Goal: Task Accomplishment & Management: Complete application form

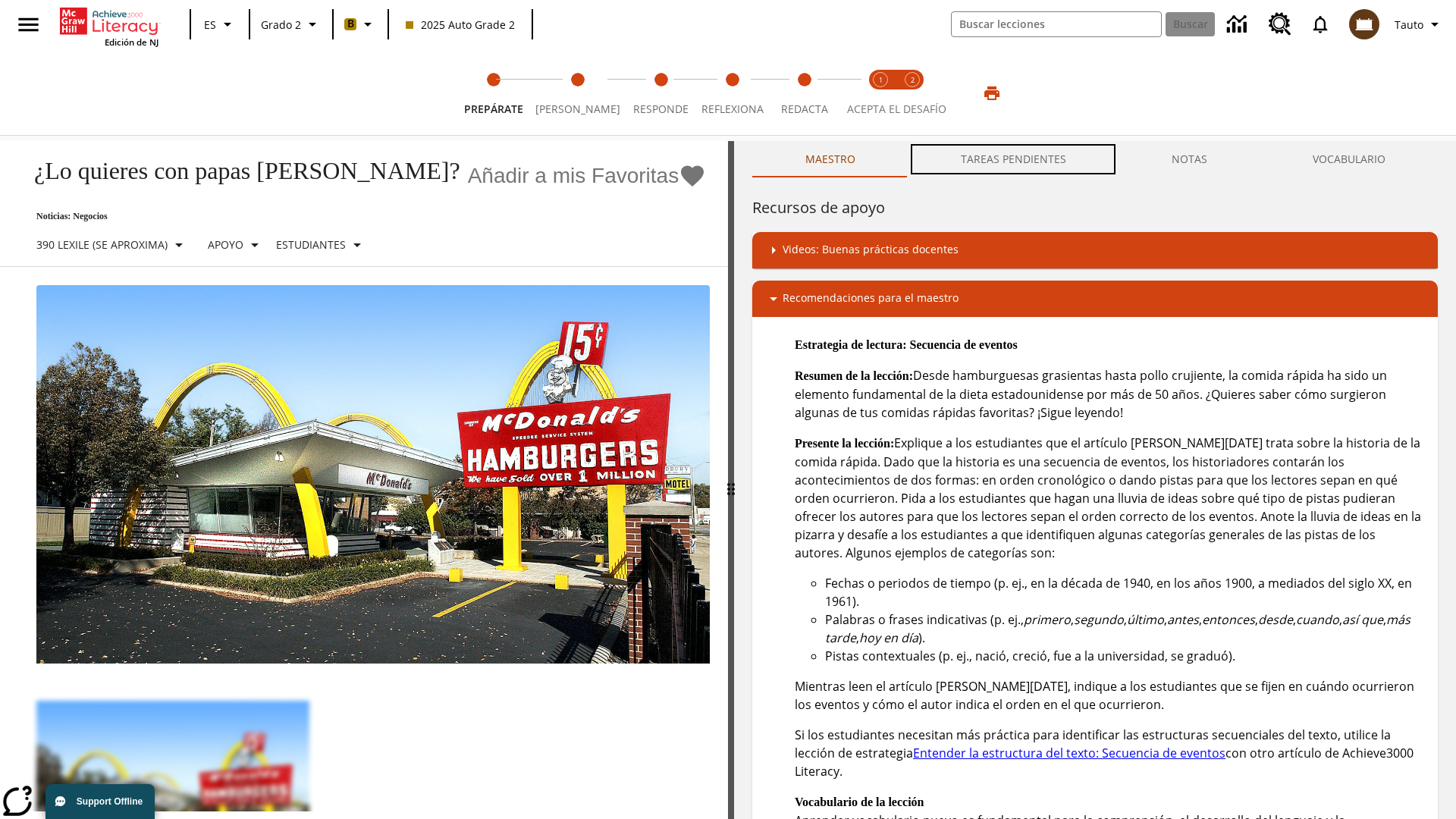
click at [1014, 159] on button "TAREAS PENDIENTES" at bounding box center [1013, 159] width 211 height 37
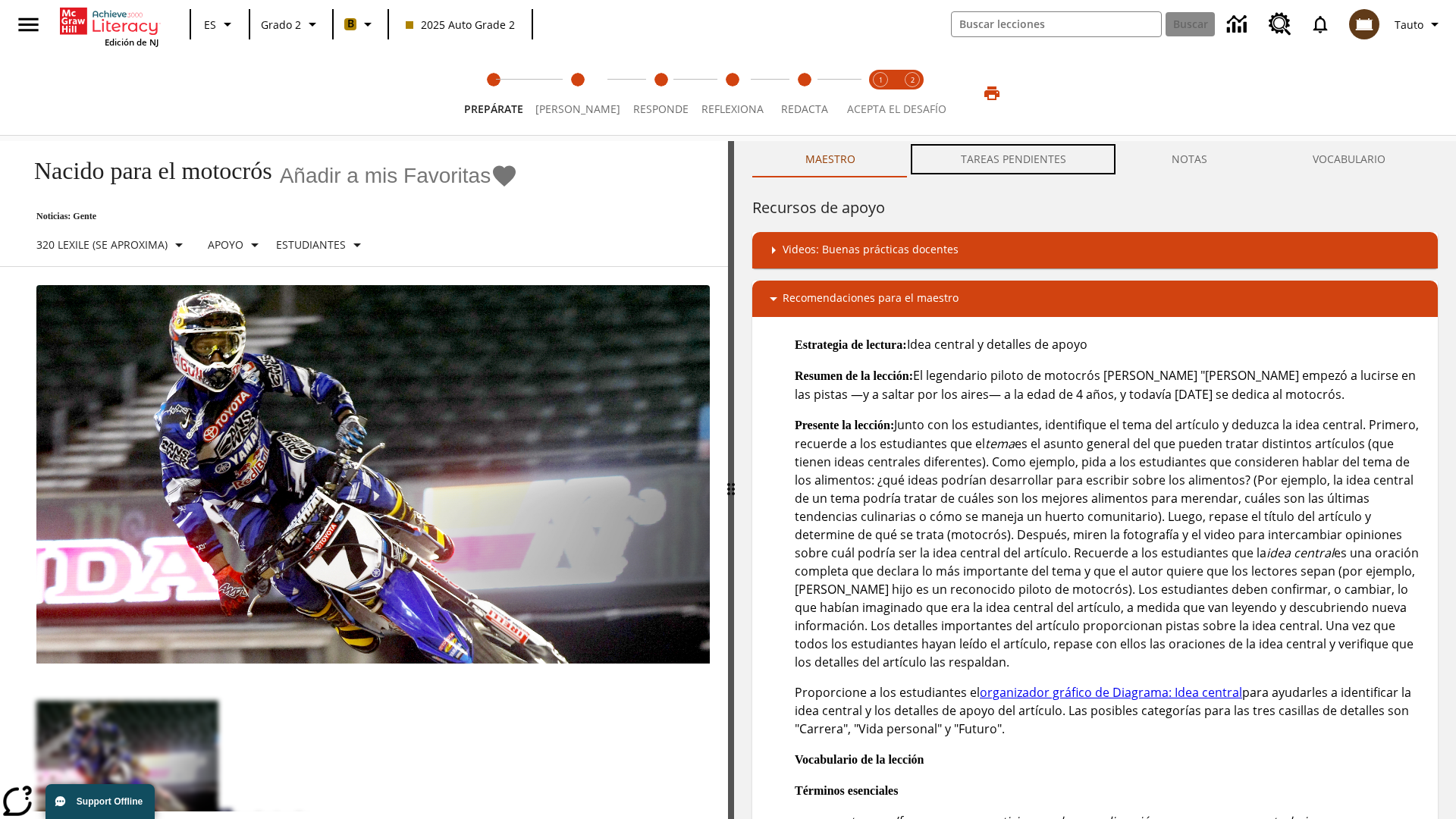
click at [1014, 159] on button "TAREAS PENDIENTES" at bounding box center [1013, 159] width 211 height 37
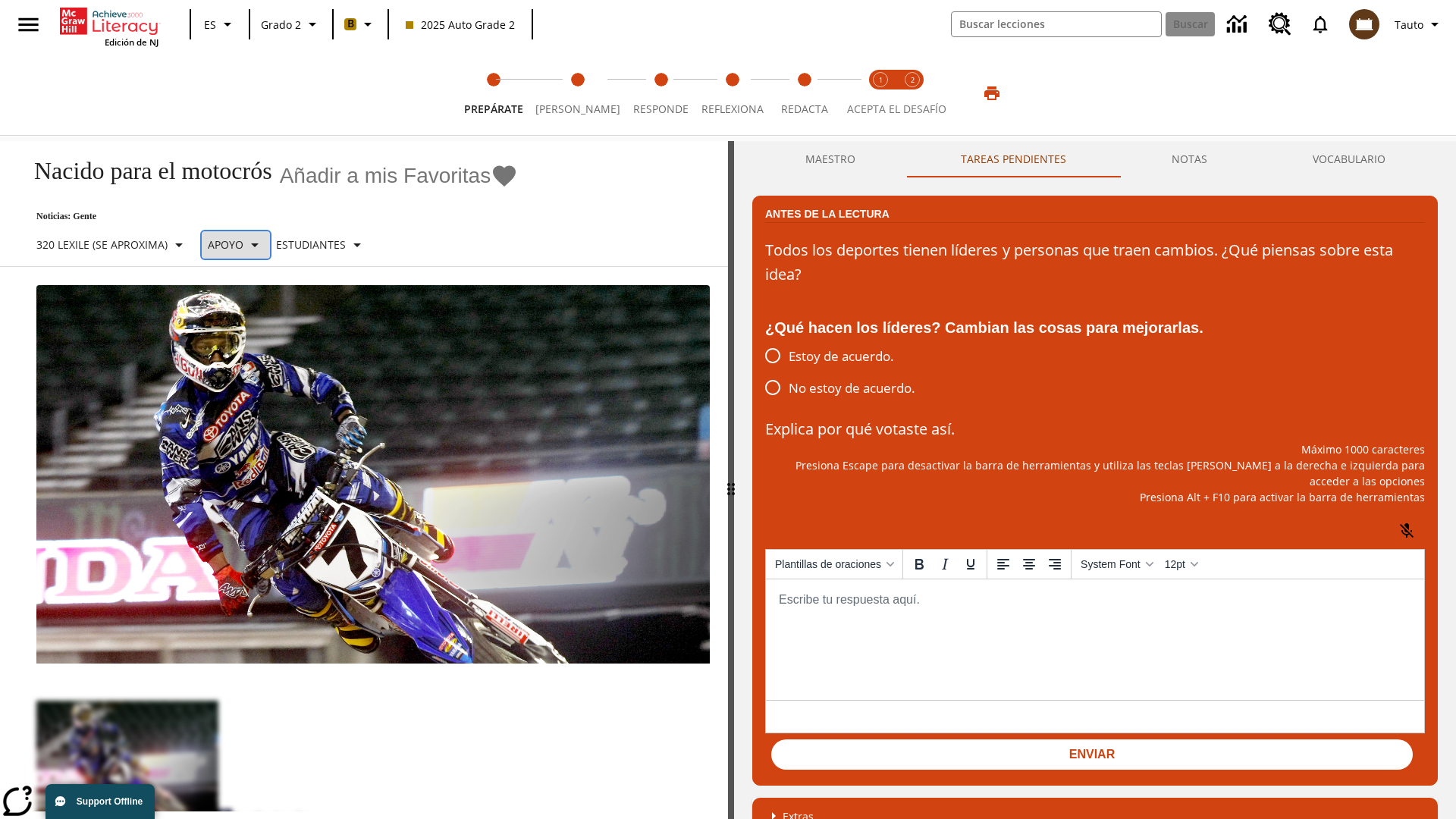
click at [242, 244] on p "Apoyo" at bounding box center [225, 244] width 36 height 16
click at [266, 333] on p "Apoyo" at bounding box center [266, 333] width 90 height 16
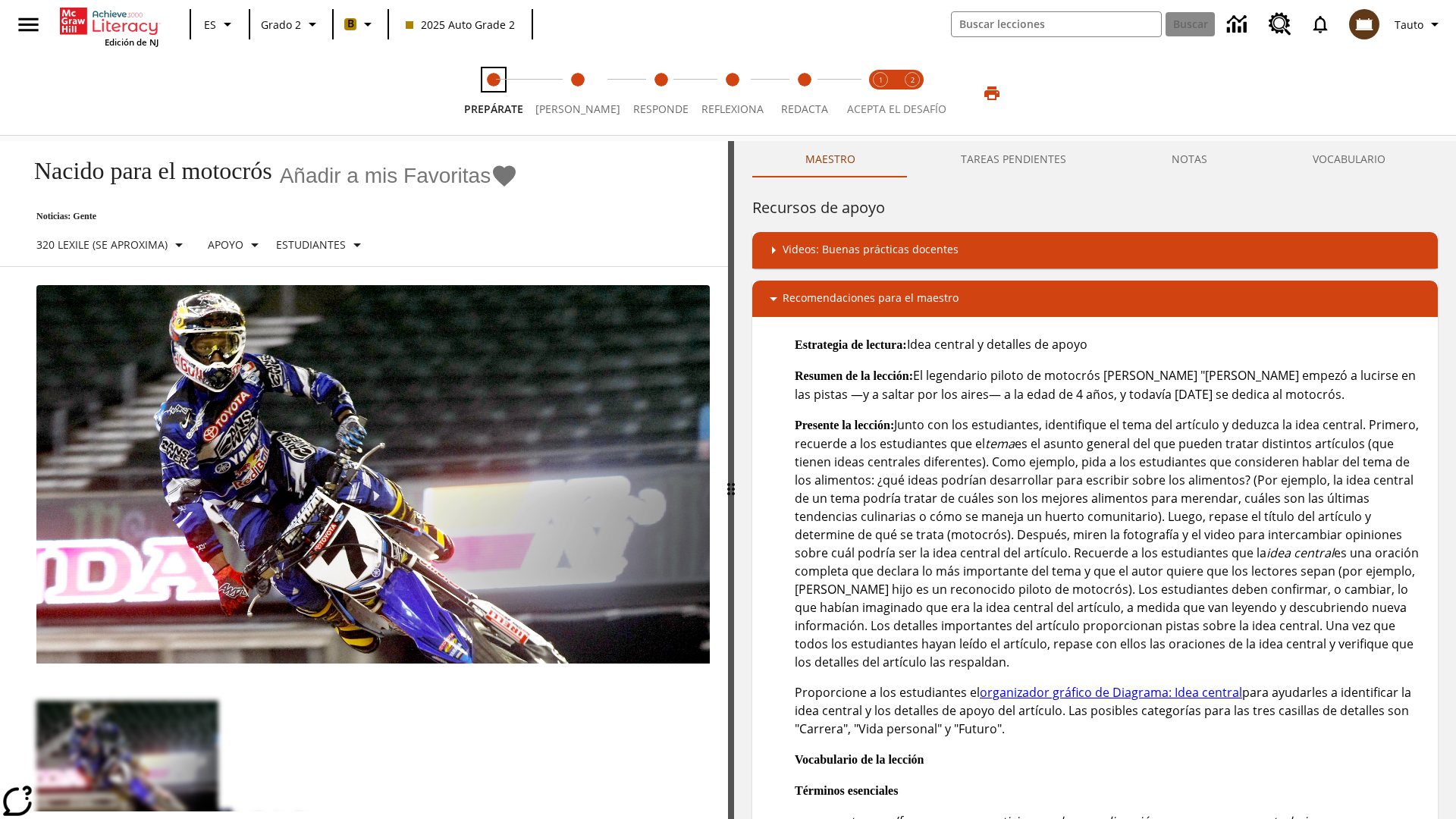
click at [496, 93] on span "Prepárate" at bounding box center [493, 103] width 59 height 27
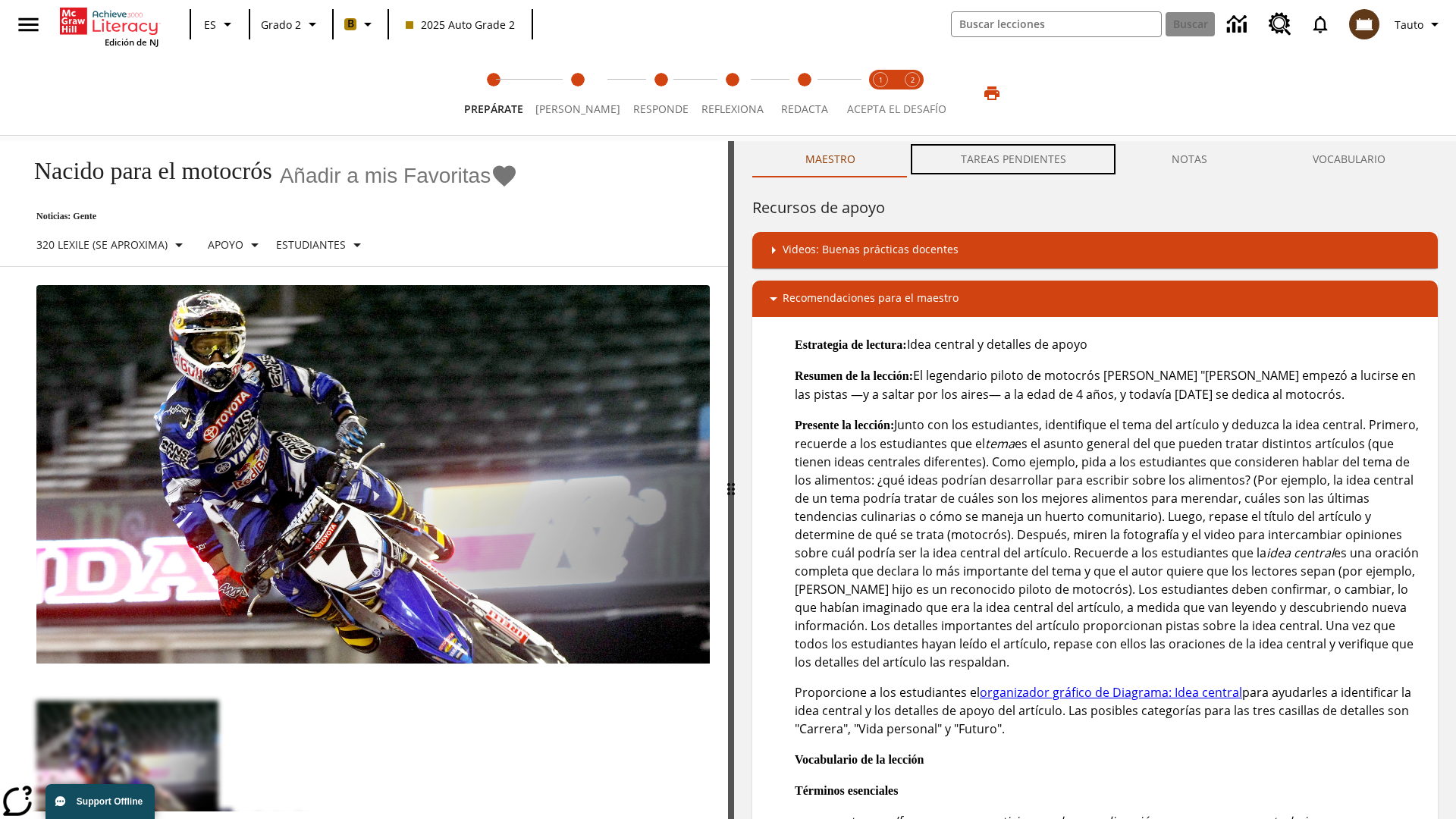
click at [1014, 159] on button "TAREAS PENDIENTES" at bounding box center [1013, 159] width 211 height 37
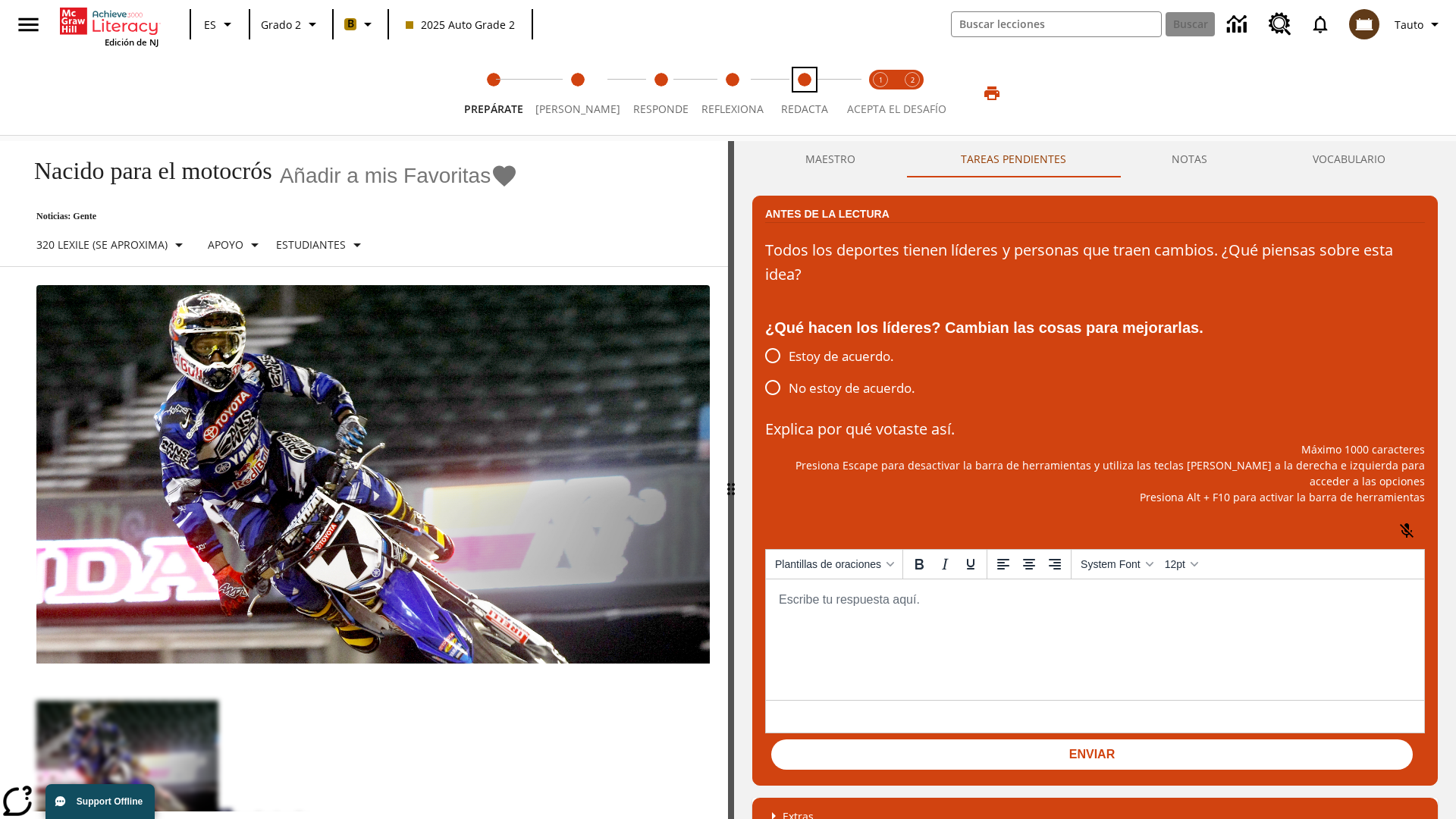
click at [800, 93] on span "Redacta" at bounding box center [804, 103] width 47 height 27
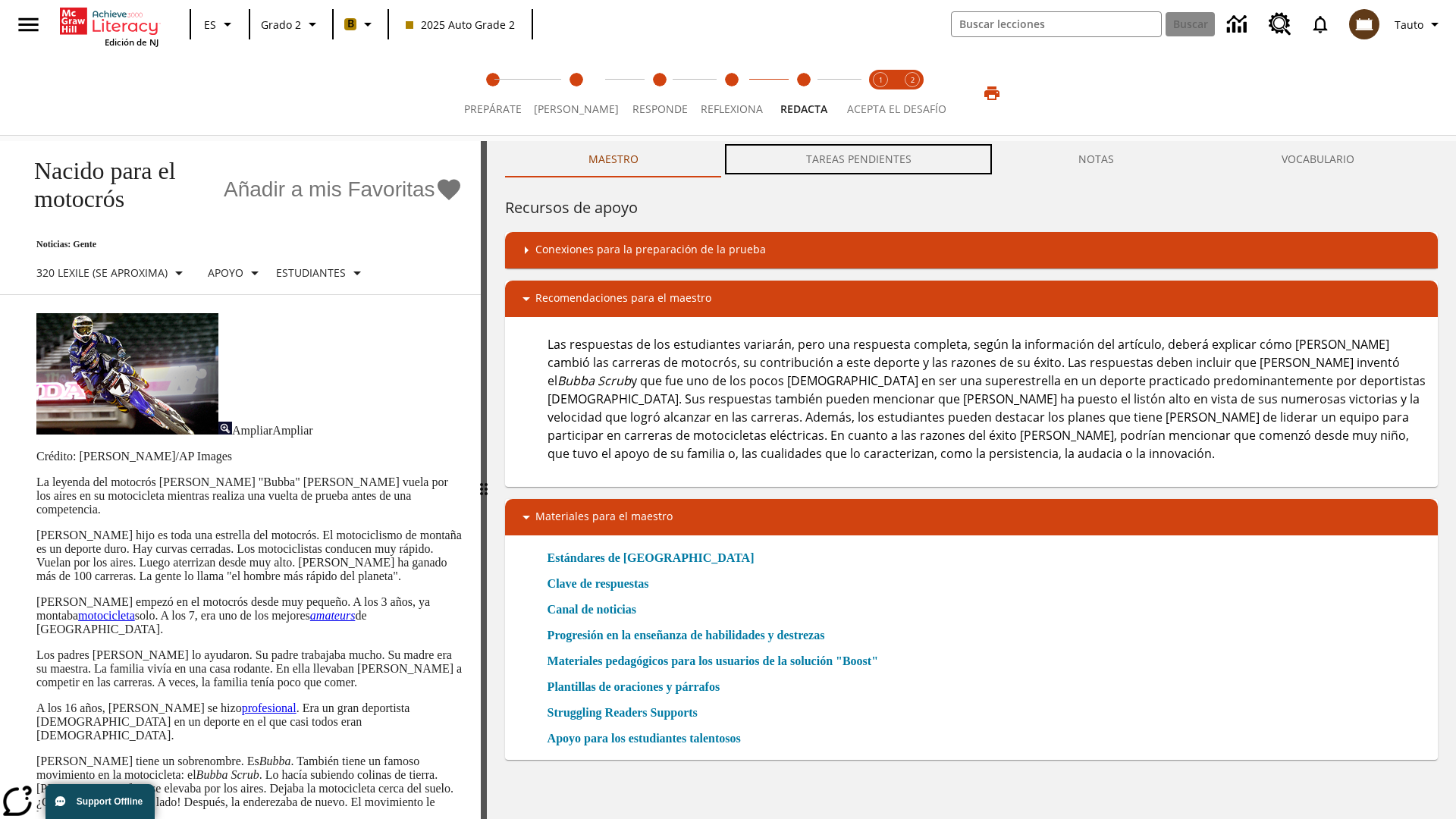
scroll to position [1, 0]
click at [859, 159] on button "TAREAS PENDIENTES" at bounding box center [858, 159] width 273 height 37
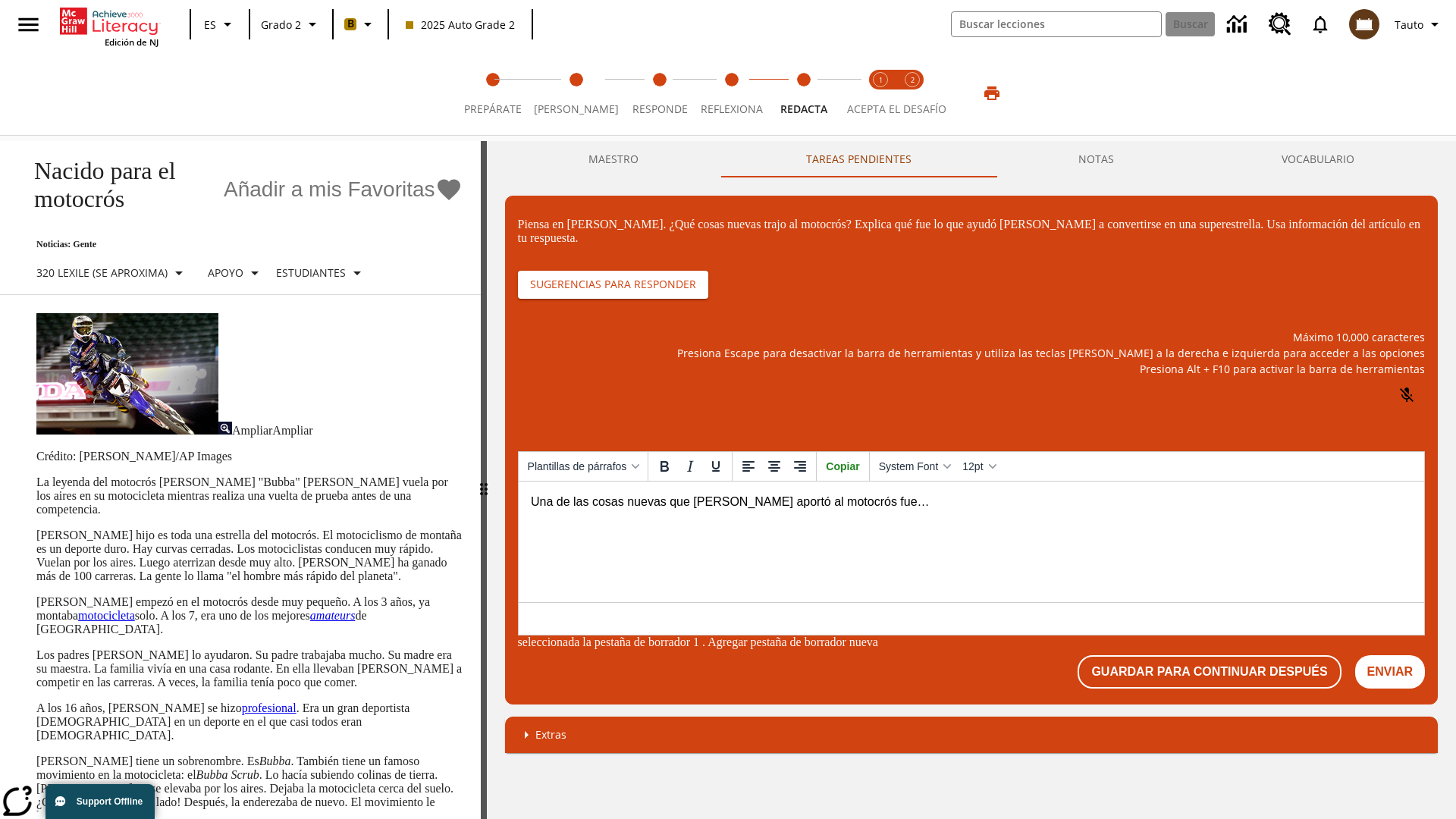
scroll to position [0, 0]
